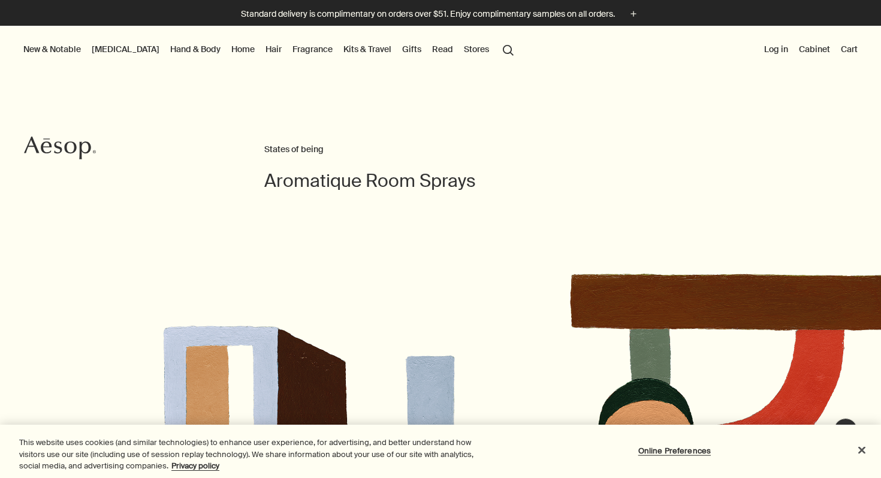
click at [116, 49] on link "[MEDICAL_DATA]" at bounding box center [125, 49] width 72 height 16
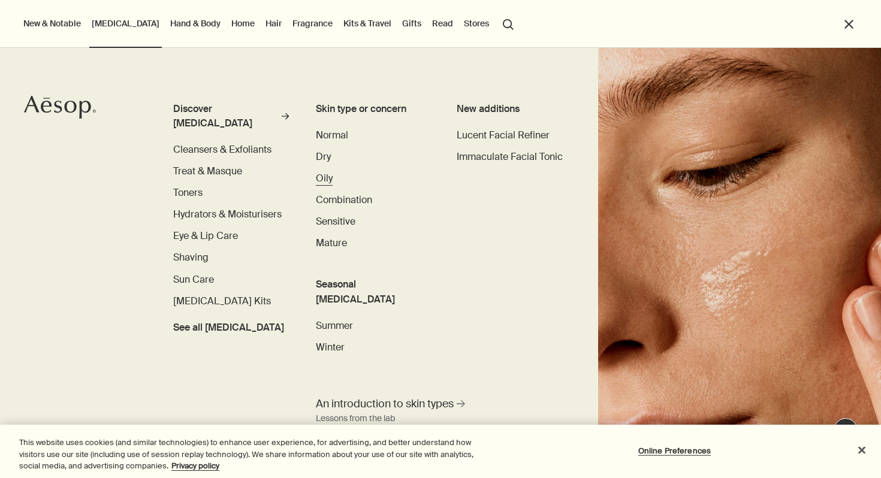
click at [327, 178] on span "Oily" at bounding box center [324, 178] width 17 height 13
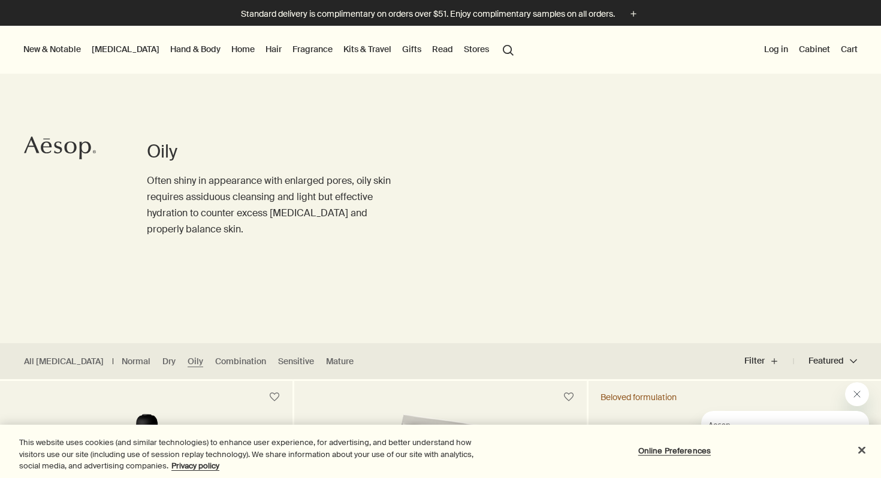
click at [229, 52] on link "Home" at bounding box center [243, 49] width 28 height 16
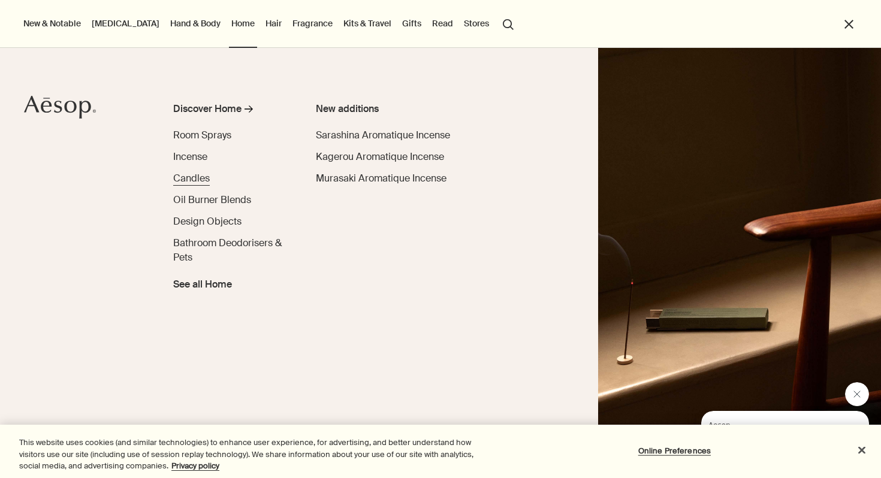
click at [196, 177] on span "Candles" at bounding box center [191, 178] width 37 height 13
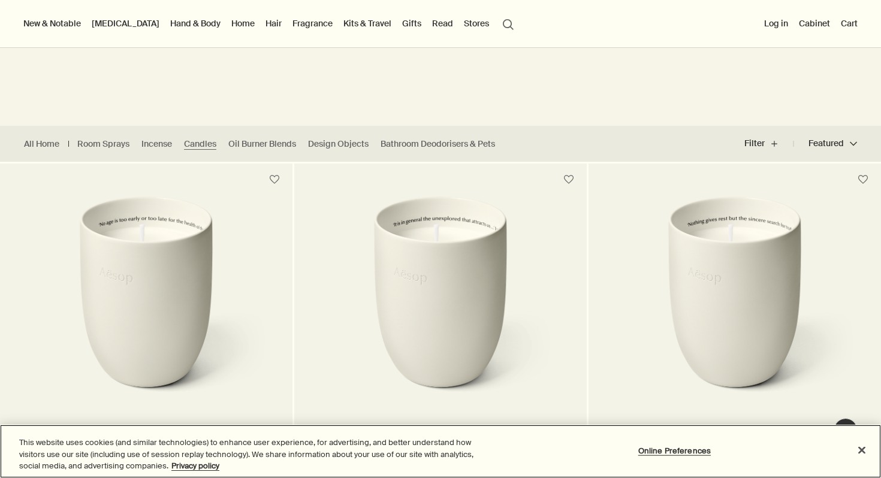
scroll to position [86, 0]
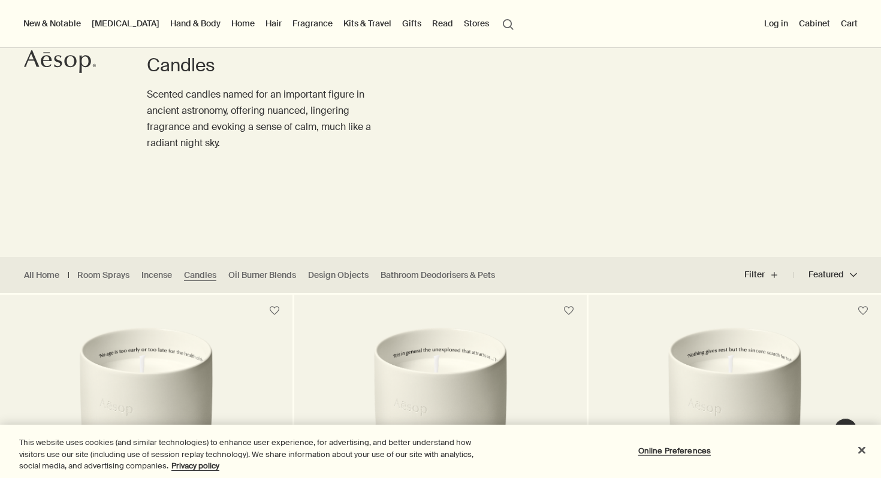
click at [229, 25] on link "Home" at bounding box center [243, 24] width 28 height 16
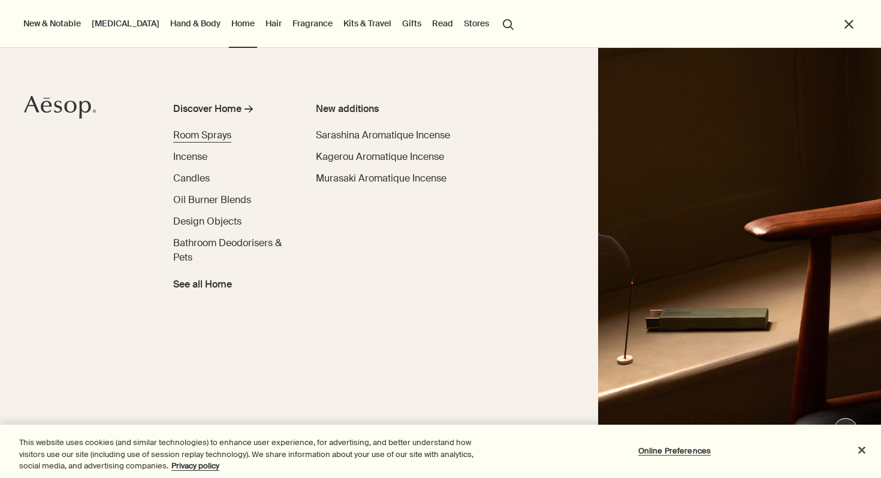
click at [195, 134] on span "Room Sprays" at bounding box center [202, 135] width 58 height 13
